Goal: Transaction & Acquisition: Purchase product/service

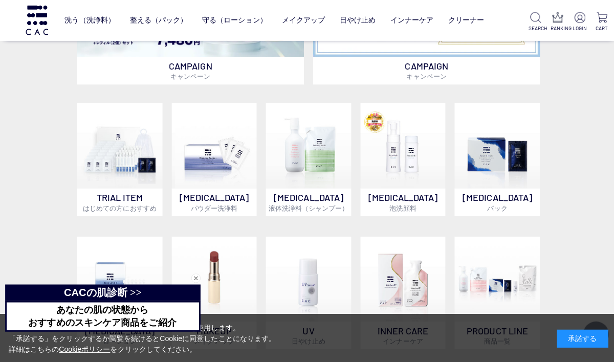
scroll to position [557, 0]
click at [308, 171] on img at bounding box center [307, 144] width 85 height 85
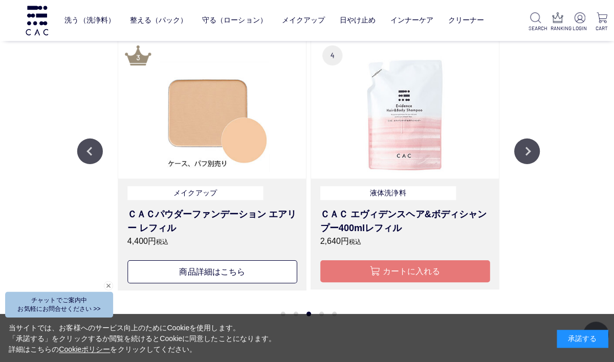
scroll to position [1060, 0]
click at [529, 145] on button "Next" at bounding box center [525, 151] width 26 height 26
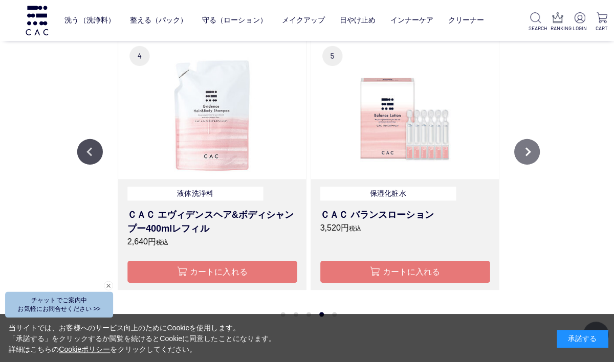
click at [536, 154] on button "Next" at bounding box center [525, 151] width 26 height 26
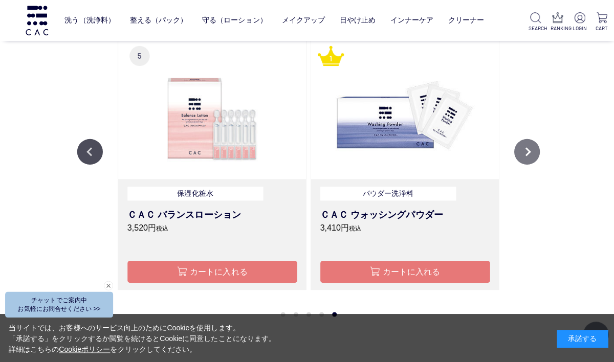
click at [534, 148] on button "Next" at bounding box center [525, 151] width 26 height 26
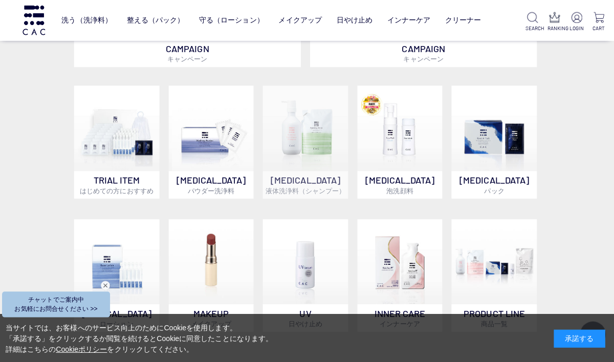
scroll to position [575, 0]
click at [300, 157] on img at bounding box center [307, 127] width 85 height 85
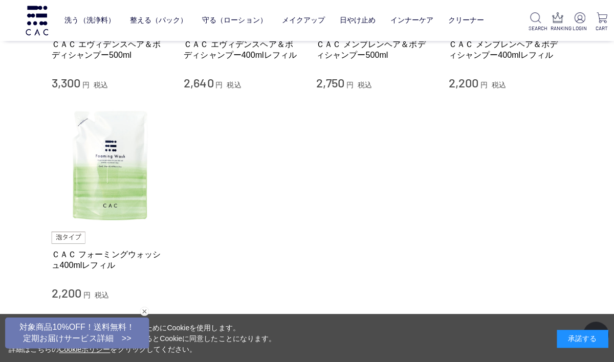
scroll to position [251, 0]
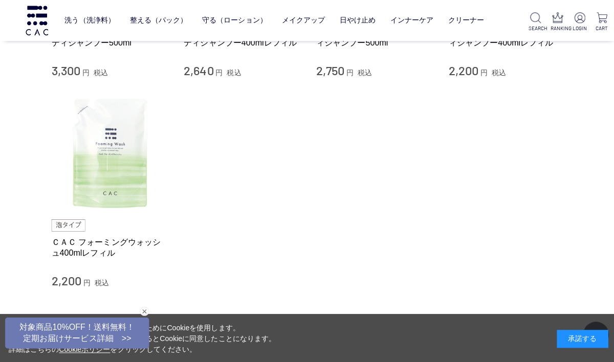
click at [105, 153] on img at bounding box center [109, 152] width 117 height 117
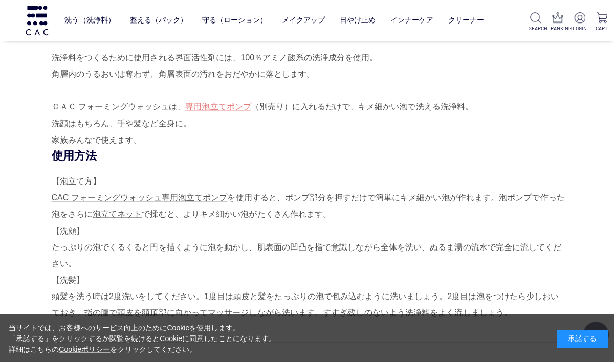
scroll to position [541, 0]
click at [213, 106] on link "専用泡立てポンプ" at bounding box center [216, 106] width 65 height 9
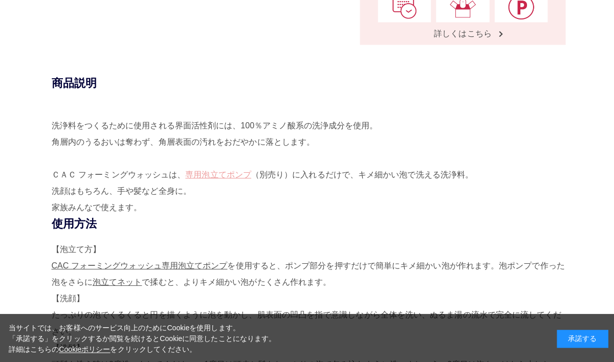
scroll to position [537, 0]
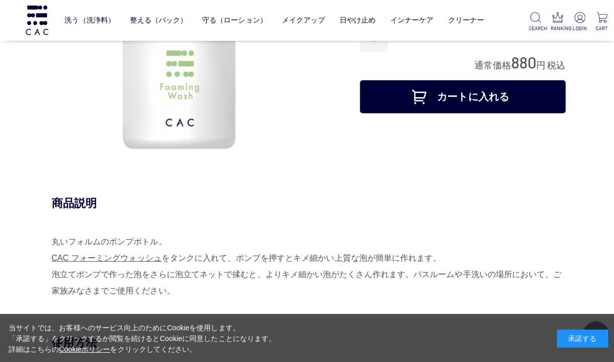
scroll to position [124, 0]
